Goal: Task Accomplishment & Management: Complete application form

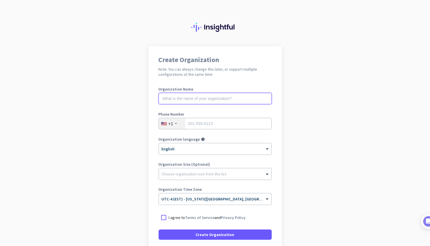
click at [184, 100] on input "text" at bounding box center [215, 98] width 113 height 11
type input "Mercor"
click at [195, 123] on input "tel" at bounding box center [215, 123] width 113 height 11
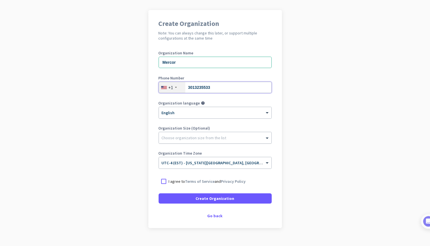
scroll to position [46, 0]
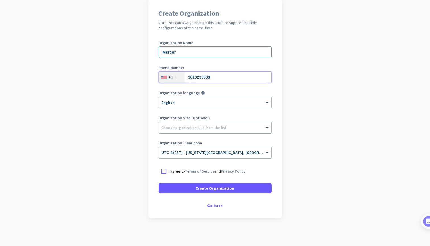
type input "3013235533"
click at [160, 174] on div at bounding box center [164, 171] width 10 height 10
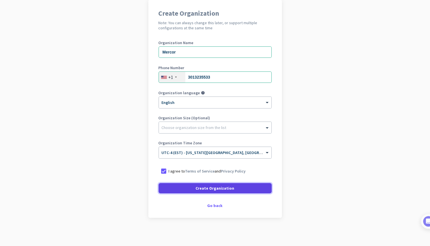
click at [196, 188] on span "Create Organization" at bounding box center [215, 188] width 39 height 6
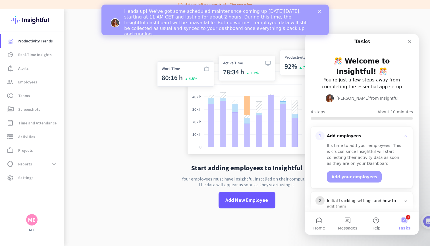
click at [405, 219] on button "1 Tasks" at bounding box center [405, 223] width 28 height 23
click at [405, 224] on button "1 Tasks" at bounding box center [405, 223] width 28 height 23
click at [406, 220] on button "1 Tasks" at bounding box center [405, 223] width 28 height 23
click at [320, 10] on icon "Close" at bounding box center [319, 11] width 3 height 3
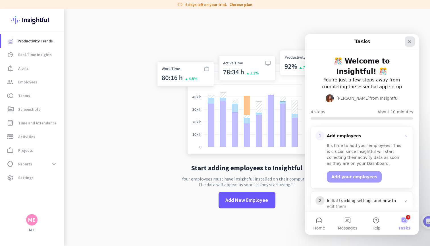
click at [410, 41] on icon "Close" at bounding box center [410, 41] width 3 height 3
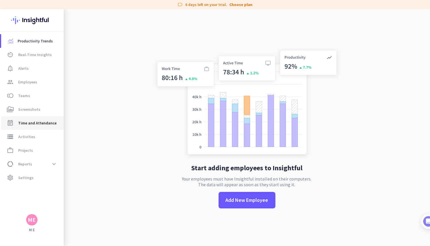
click at [31, 122] on span "Time and Attendance" at bounding box center [37, 122] width 38 height 7
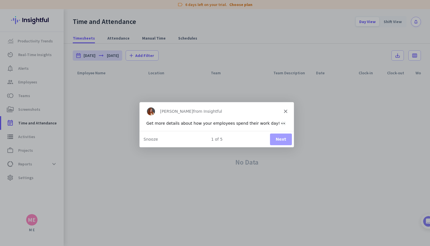
click at [278, 138] on button "Next" at bounding box center [281, 139] width 22 height 12
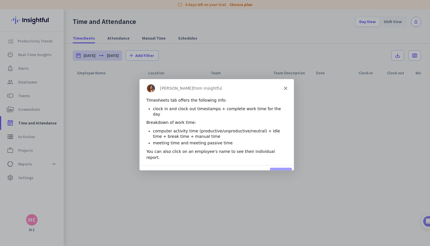
click at [281, 167] on button "Next" at bounding box center [281, 173] width 22 height 12
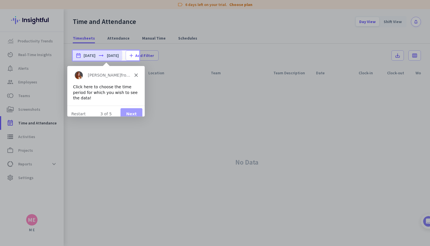
click at [132, 108] on button "Next" at bounding box center [131, 114] width 22 height 12
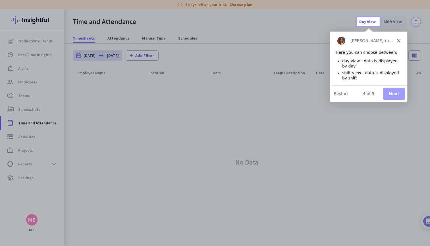
click at [393, 91] on button "Next" at bounding box center [394, 93] width 22 height 12
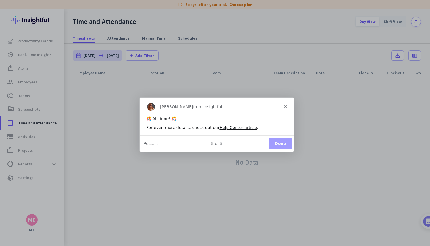
click at [278, 144] on button "Done" at bounding box center [280, 143] width 23 height 12
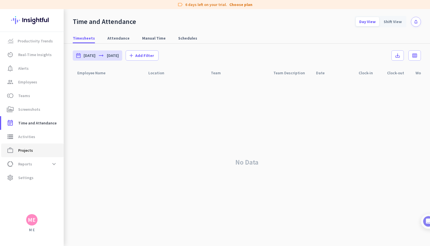
click at [36, 150] on span "work_outline Projects" at bounding box center [32, 150] width 53 height 7
